Goal: Navigation & Orientation: Go to known website

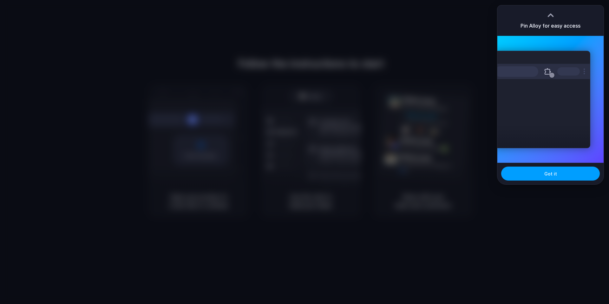
click at [537, 178] on button "Got it" at bounding box center [550, 174] width 99 height 14
